Goal: Task Accomplishment & Management: Manage account settings

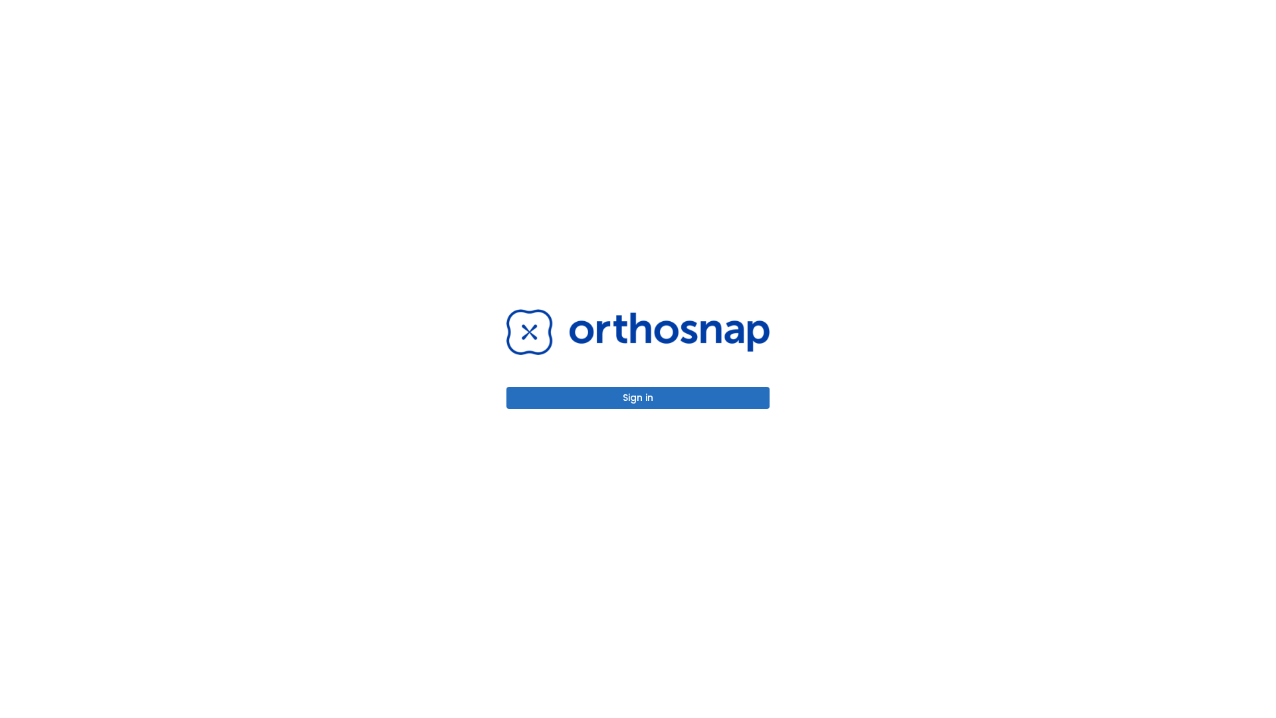
click at [638, 397] on button "Sign in" at bounding box center [637, 398] width 263 height 22
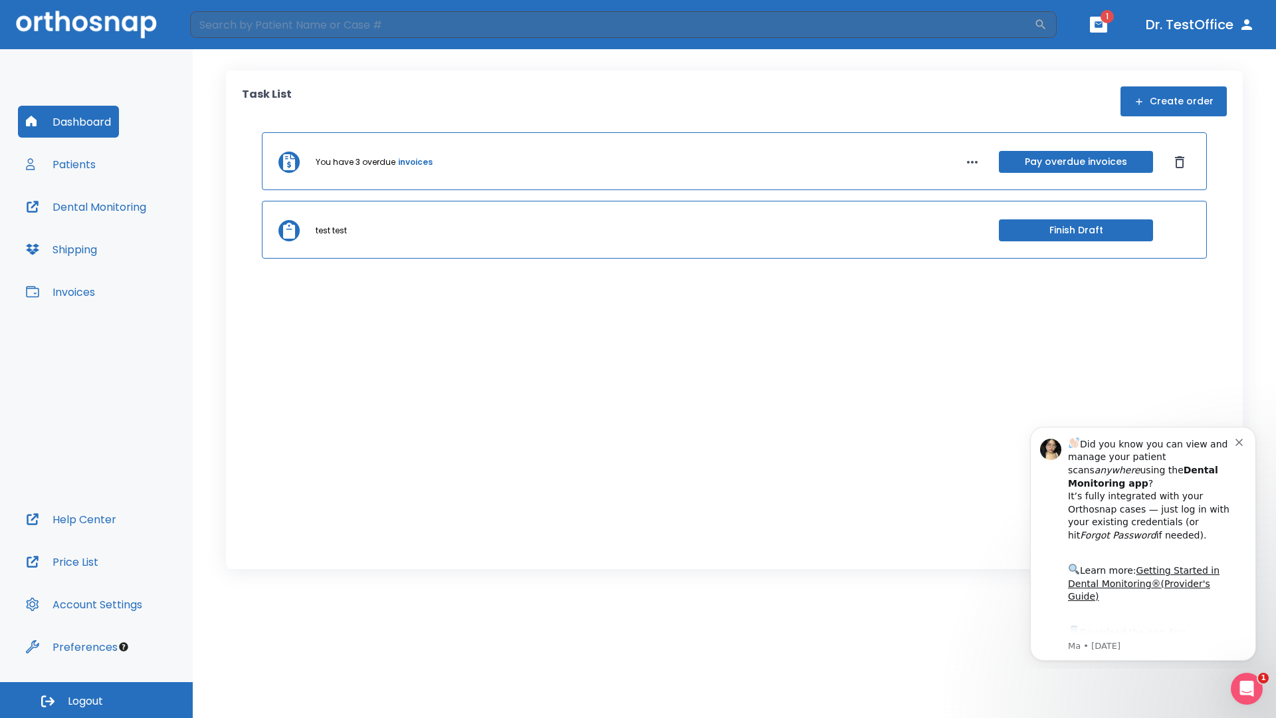
click at [96, 700] on span "Logout" at bounding box center [85, 701] width 35 height 15
